Goal: Check status

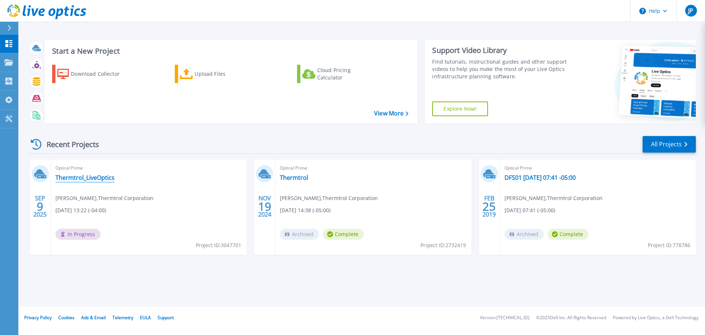
click at [92, 180] on link "Thermtrol_LiveOptics" at bounding box center [84, 177] width 59 height 7
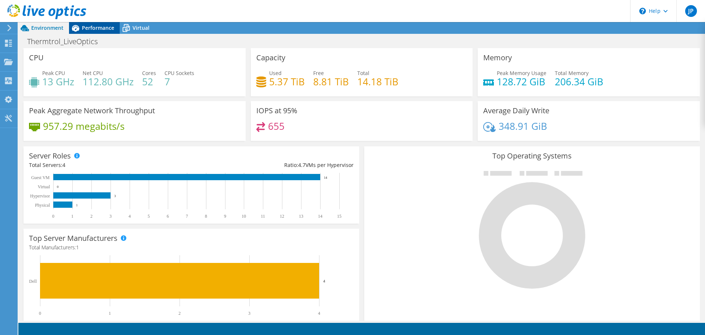
click at [93, 26] on span "Performance" at bounding box center [98, 27] width 32 height 7
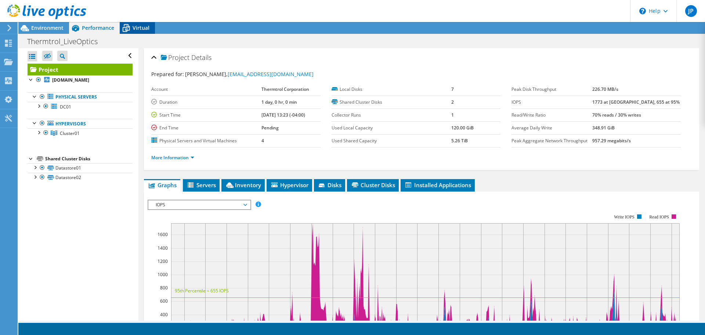
click at [140, 27] on span "Virtual" at bounding box center [141, 27] width 17 height 7
